Goal: Information Seeking & Learning: Learn about a topic

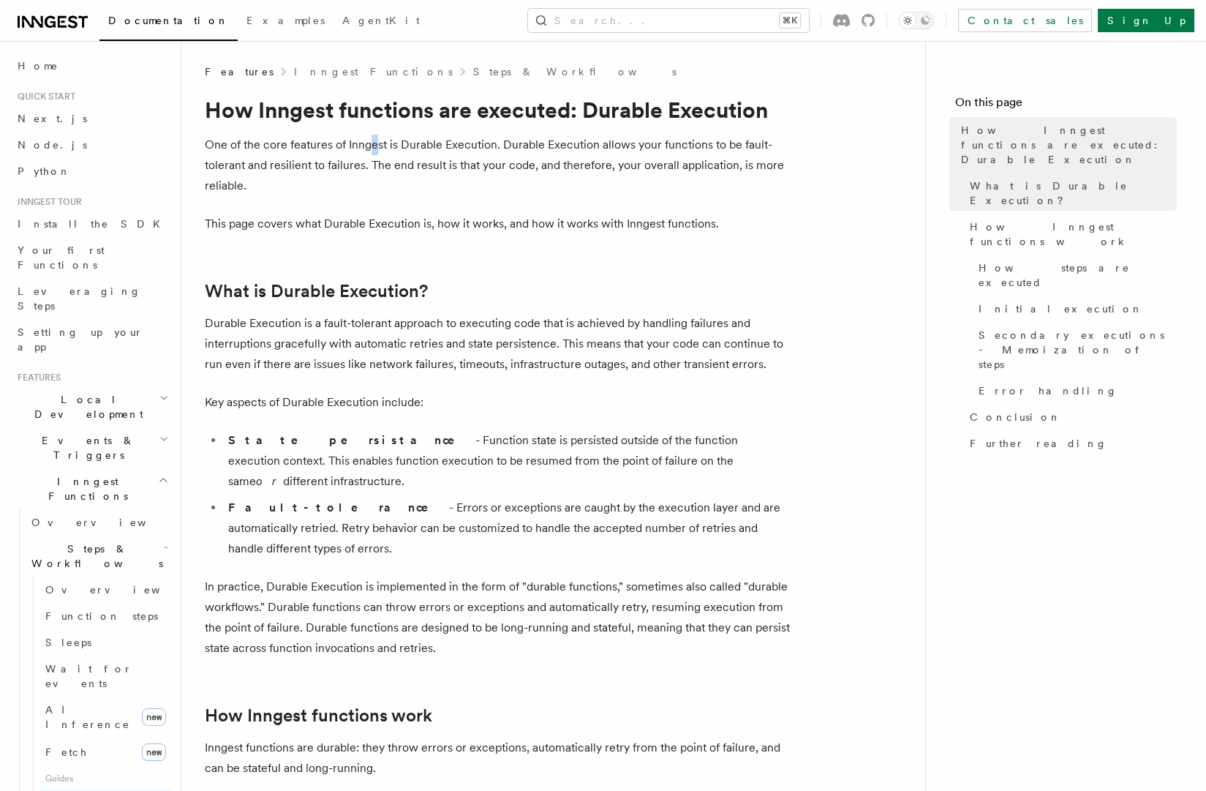
click at [373, 146] on p "One of the core features of Inngest is Durable Execution. Durable Execution all…" at bounding box center [497, 165] width 585 height 61
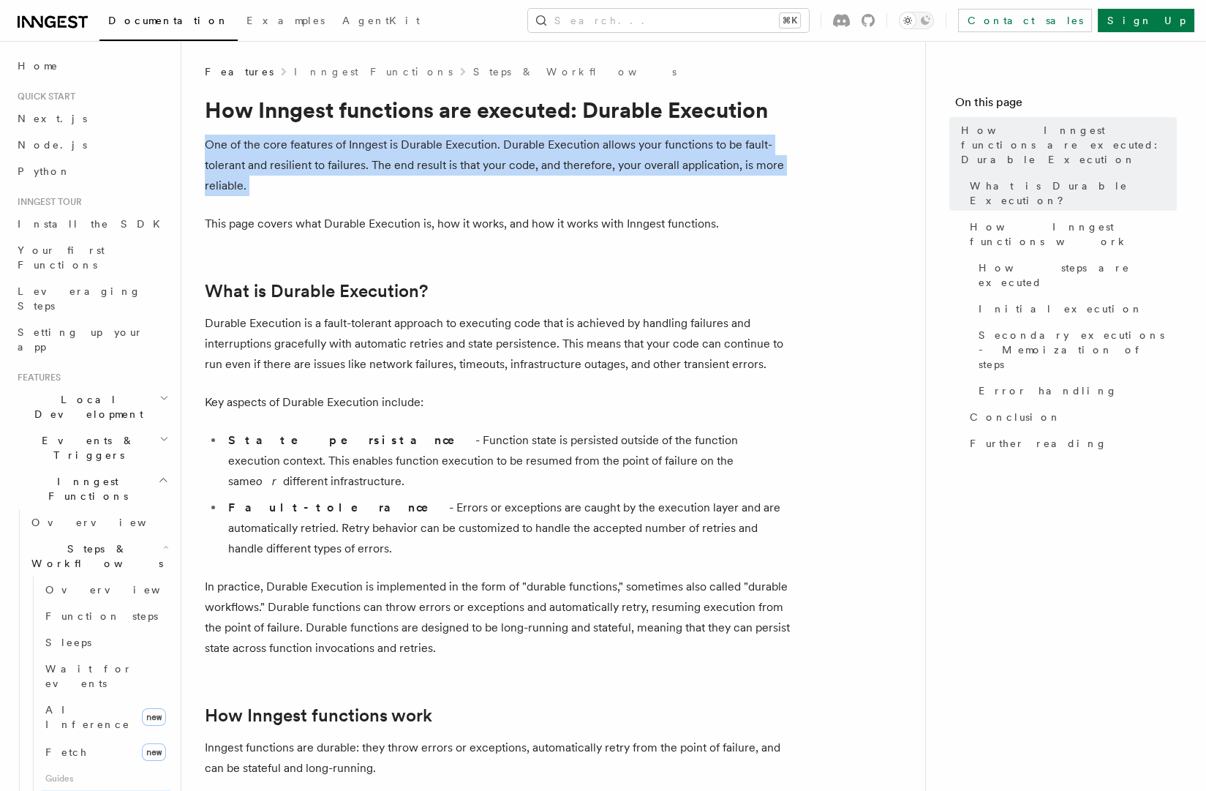
click at [373, 146] on p "One of the core features of Inngest is Durable Execution. Durable Execution all…" at bounding box center [497, 165] width 585 height 61
click at [47, 26] on icon at bounding box center [50, 22] width 11 height 12
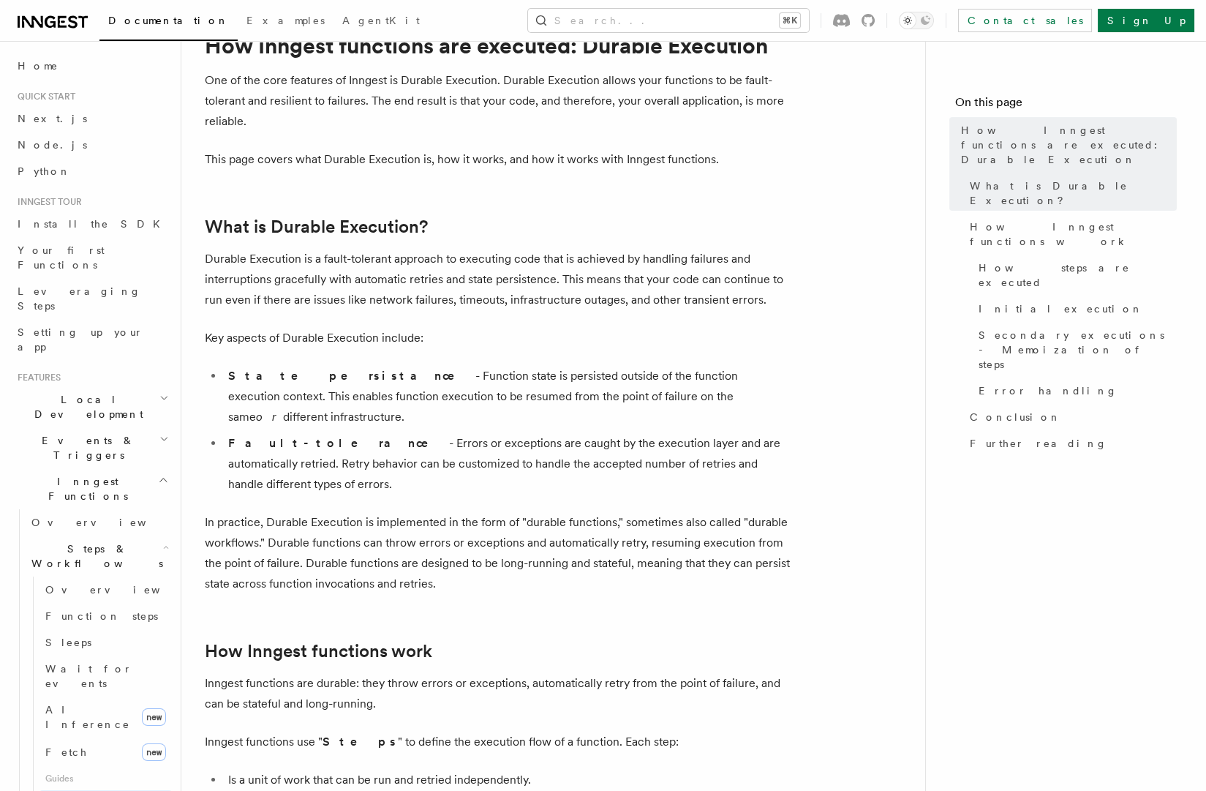
scroll to position [139, 0]
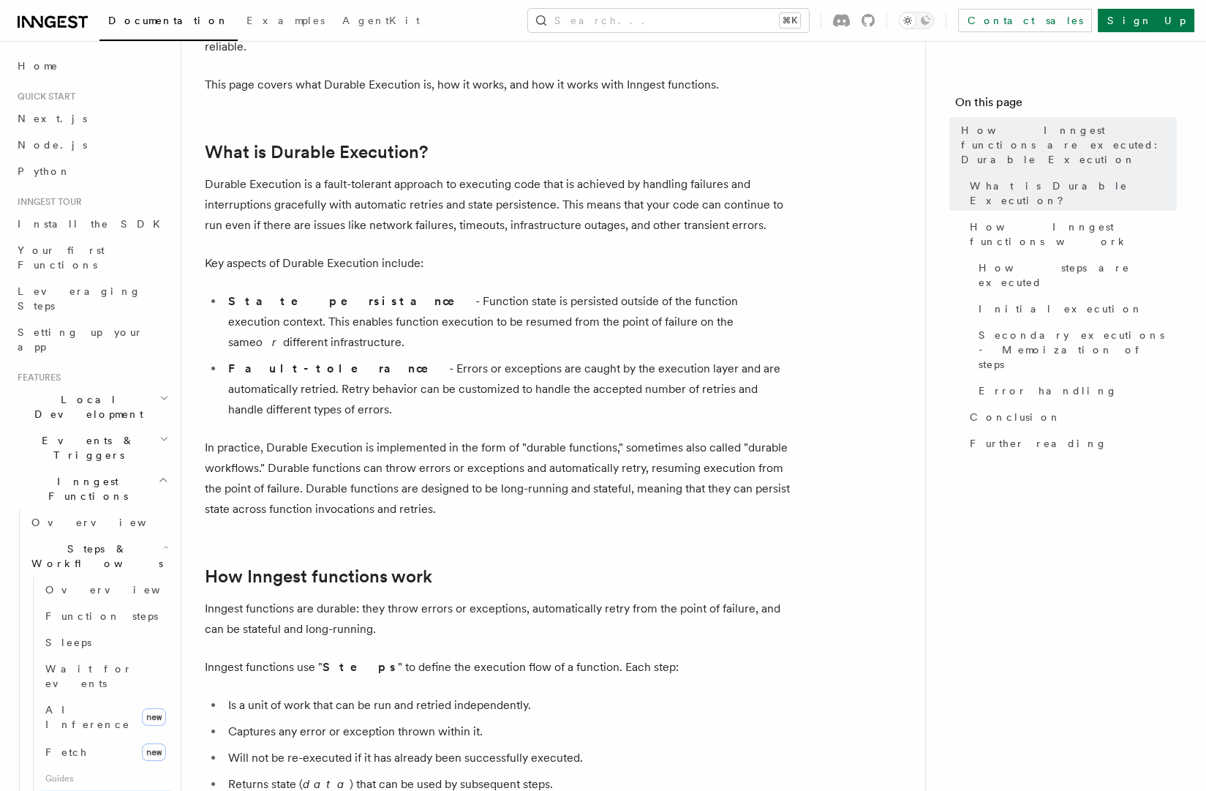
click at [59, 15] on icon at bounding box center [53, 22] width 70 height 18
